Goal: Information Seeking & Learning: Learn about a topic

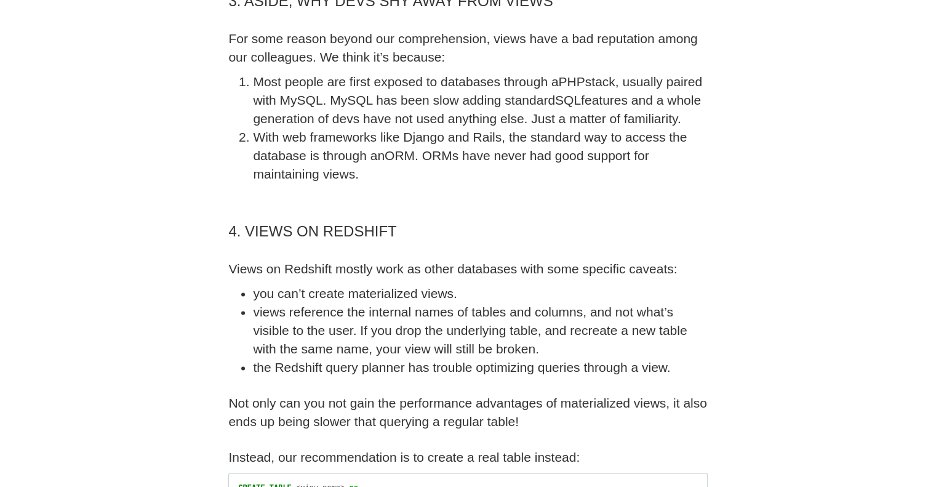
scroll to position [1662, 0]
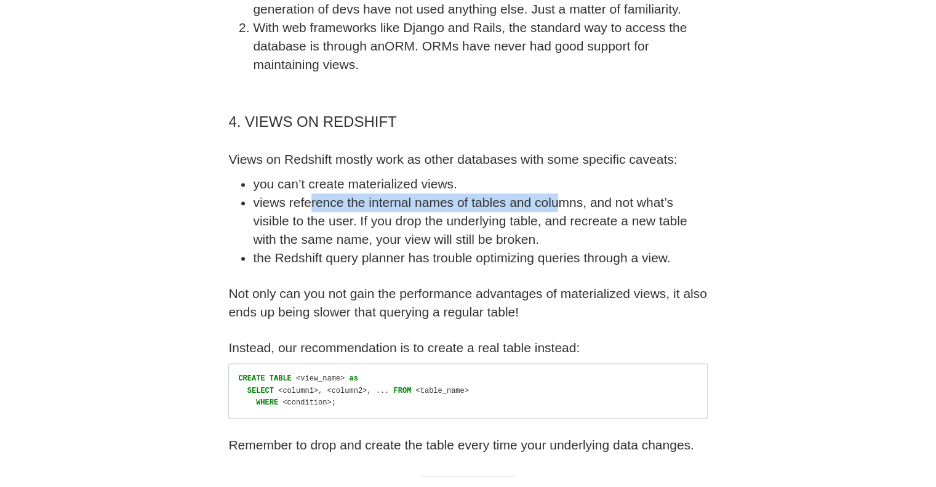
drag, startPoint x: 311, startPoint y: 209, endPoint x: 559, endPoint y: 209, distance: 248.0
click at [559, 209] on li "views reference the internal names of tables and columns, and not what’s visibl…" at bounding box center [480, 220] width 454 height 55
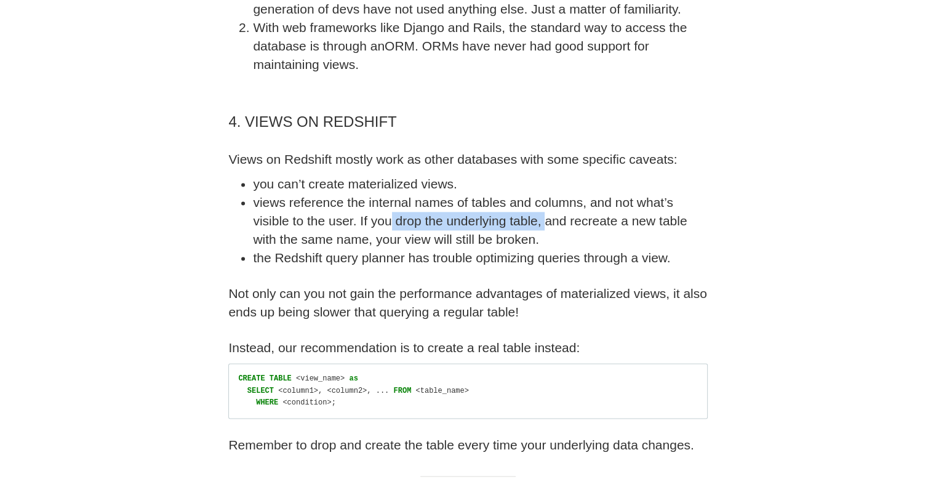
drag, startPoint x: 391, startPoint y: 237, endPoint x: 544, endPoint y: 238, distance: 152.7
click at [544, 238] on li "views reference the internal names of tables and columns, and not what’s visibl…" at bounding box center [480, 220] width 454 height 55
click at [564, 248] on li "views reference the internal names of tables and columns, and not what’s visibl…" at bounding box center [480, 220] width 454 height 55
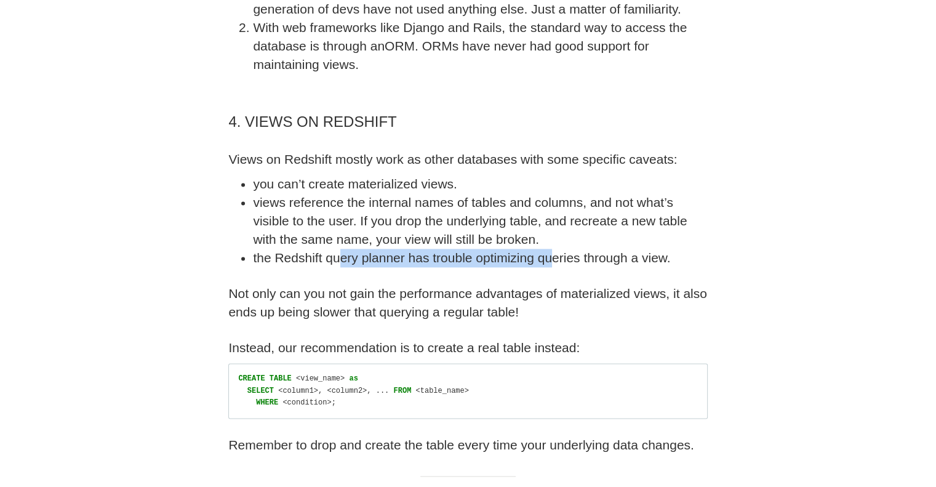
drag, startPoint x: 337, startPoint y: 267, endPoint x: 552, endPoint y: 276, distance: 215.0
click at [552, 267] on li "the Redshift query planner has trouble optimizing queries through a view." at bounding box center [480, 258] width 454 height 18
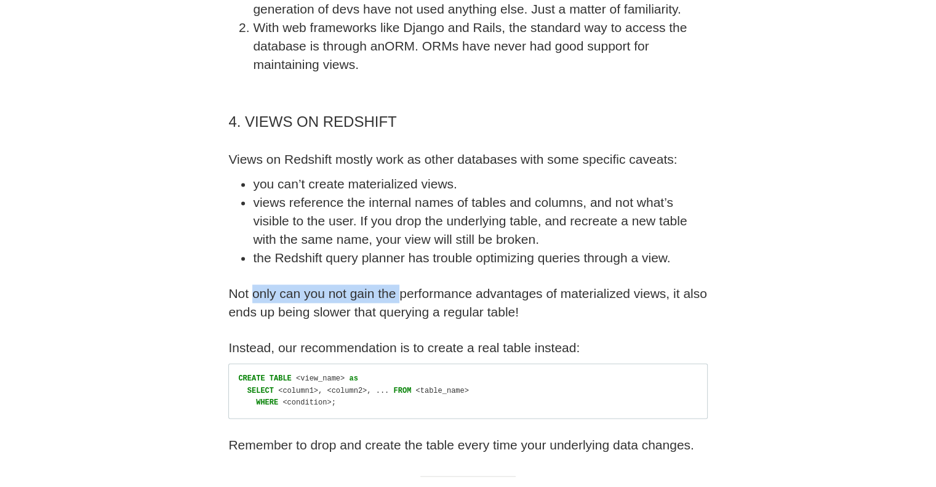
drag, startPoint x: 252, startPoint y: 310, endPoint x: 399, endPoint y: 308, distance: 147.1
click at [399, 308] on p "Not only can you not gain the performance advantages of materialized views, it …" at bounding box center [467, 302] width 479 height 37
click at [622, 318] on p "Not only can you not gain the performance advantages of materialized views, it …" at bounding box center [467, 302] width 479 height 37
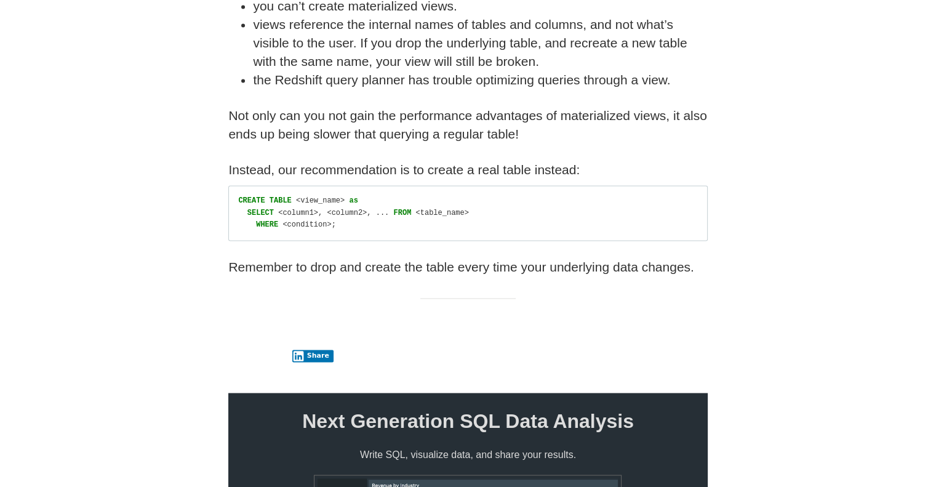
scroll to position [1847, 0]
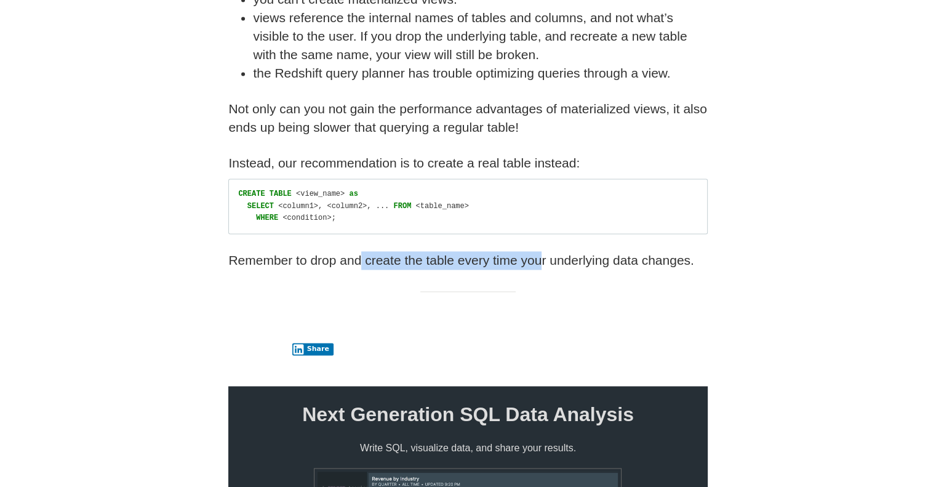
drag, startPoint x: 363, startPoint y: 273, endPoint x: 540, endPoint y: 271, distance: 177.3
click at [540, 270] on p "Remember to drop and create the table every time your underlying data changes." at bounding box center [467, 260] width 479 height 18
drag, startPoint x: 356, startPoint y: 275, endPoint x: 448, endPoint y: 275, distance: 91.7
click at [448, 270] on p "Remember to drop and create the table every time your underlying data changes." at bounding box center [467, 260] width 479 height 18
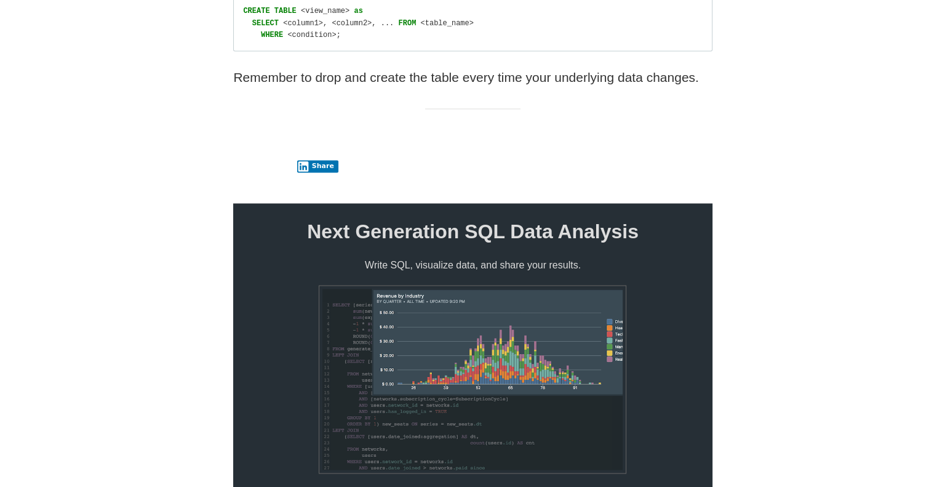
scroll to position [2154, 0]
